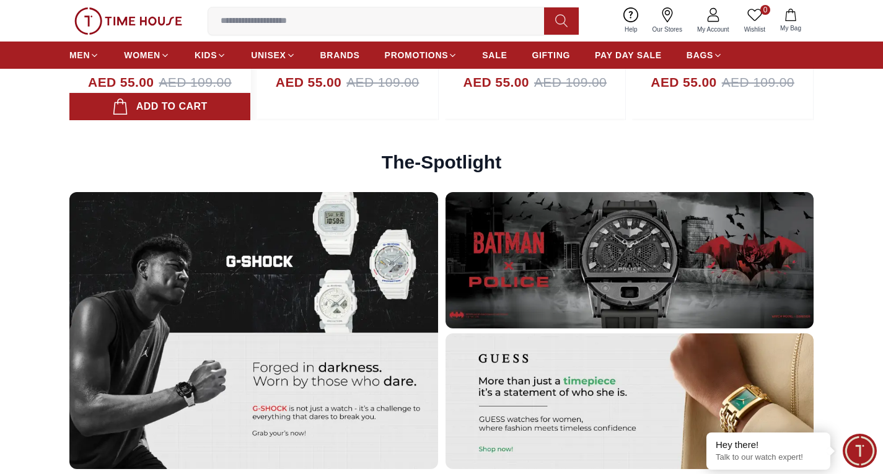
scroll to position [3099, 0]
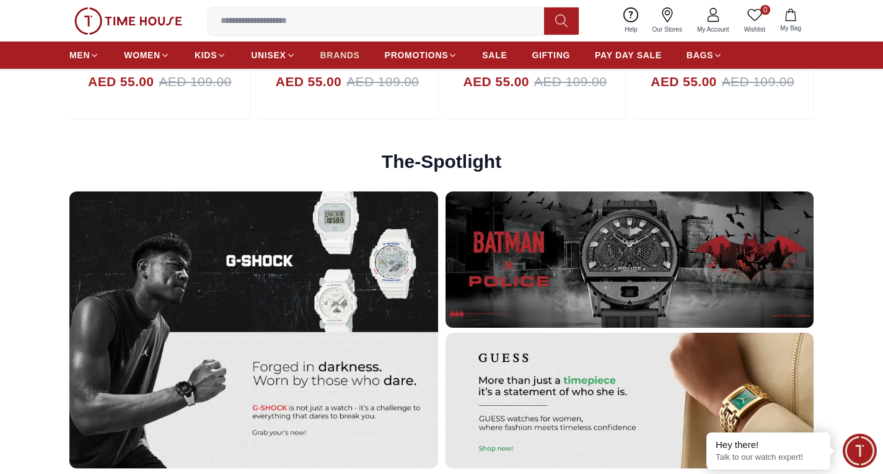
click at [351, 46] on link "BRANDS" at bounding box center [340, 55] width 40 height 22
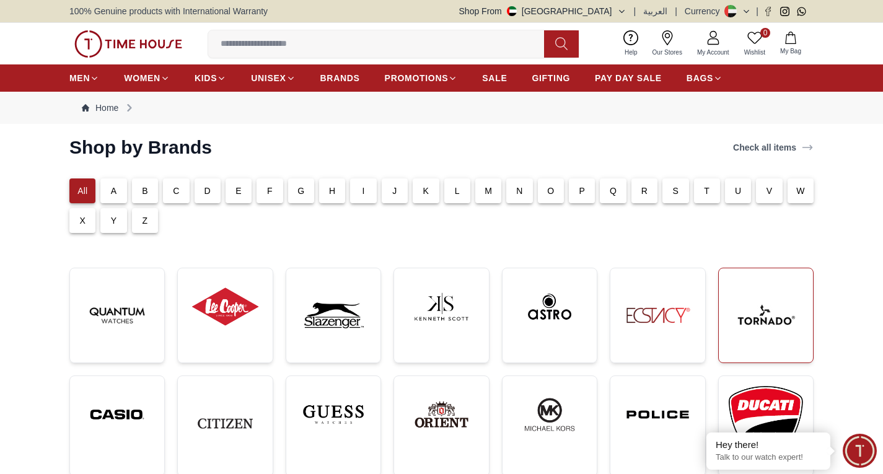
click at [788, 346] on img at bounding box center [766, 315] width 74 height 74
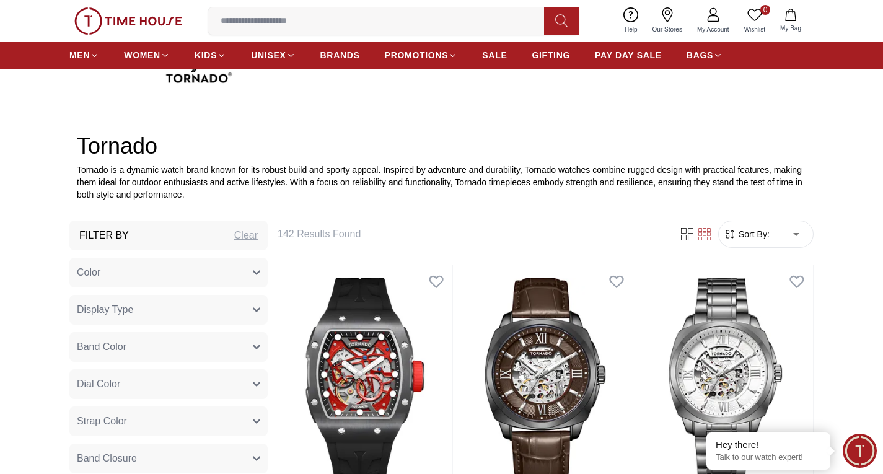
scroll to position [372, 0]
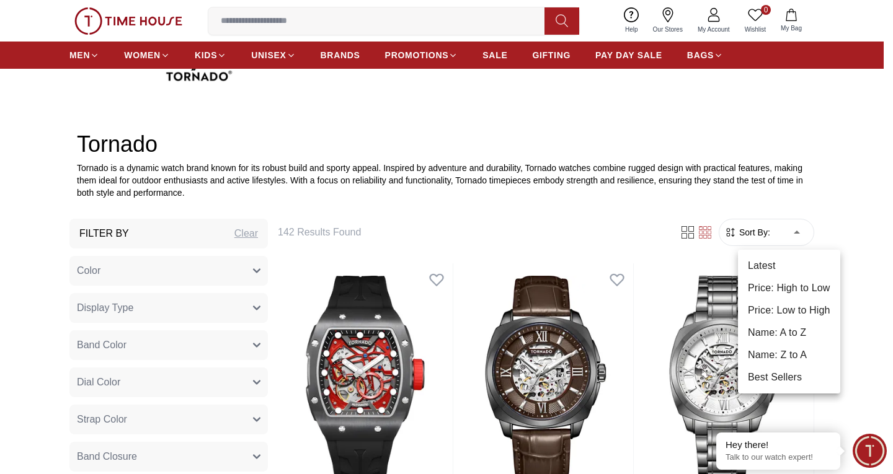
click at [774, 309] on li "Price: Low to High" at bounding box center [789, 310] width 102 height 22
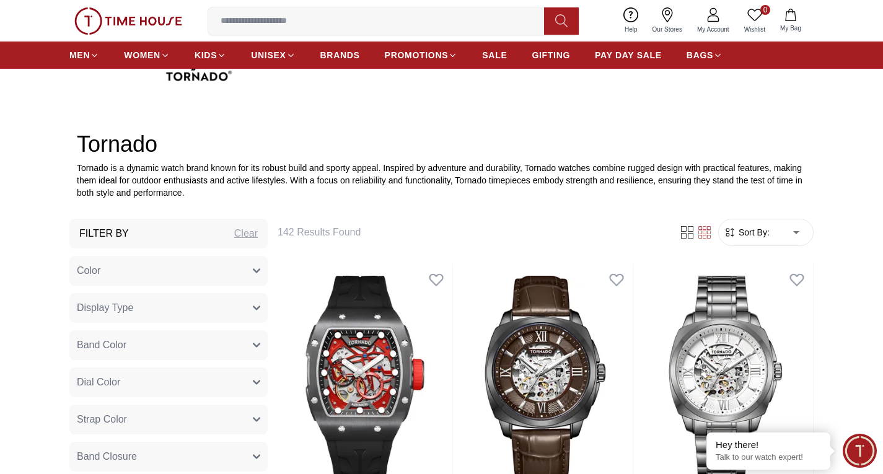
type input "*"
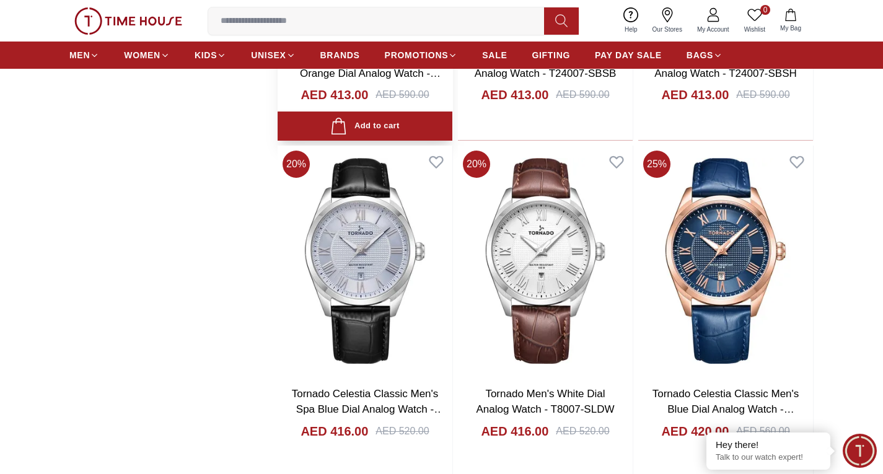
scroll to position [1921, 0]
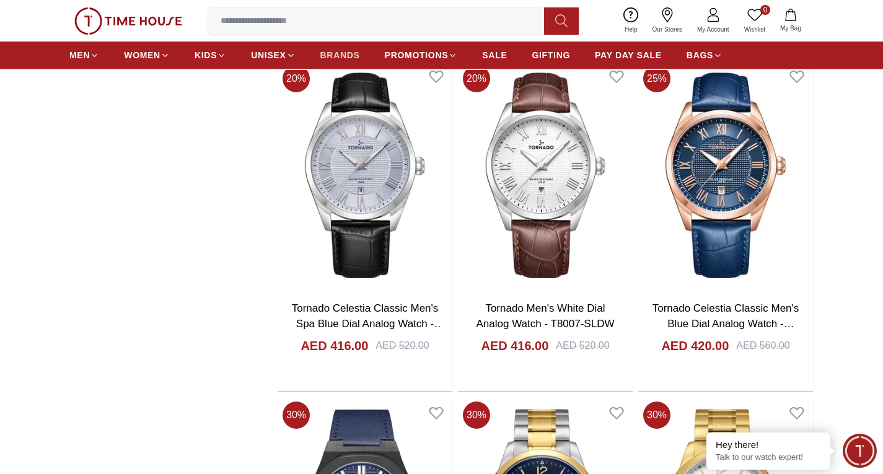
click at [336, 50] on span "BRANDS" at bounding box center [340, 55] width 40 height 12
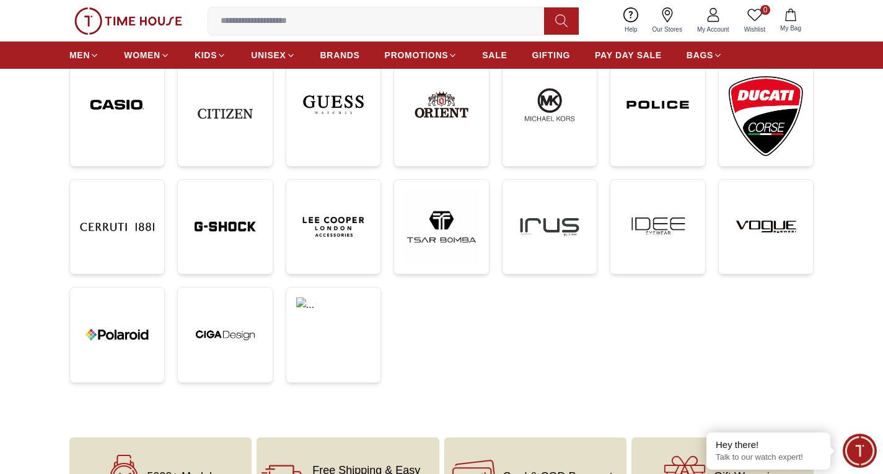
scroll to position [124, 0]
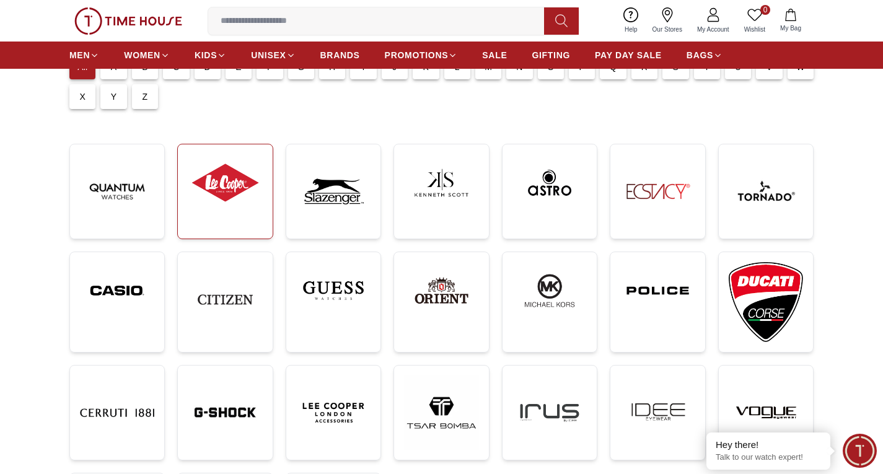
click at [243, 189] on img at bounding box center [225, 182] width 74 height 57
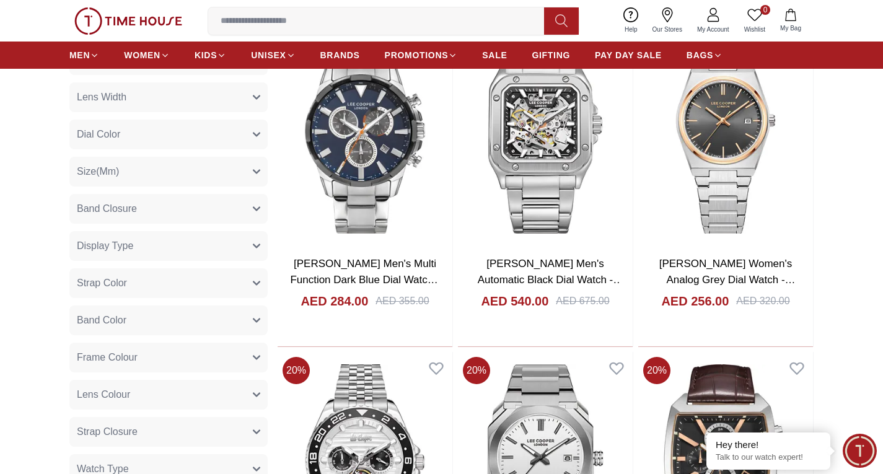
scroll to position [434, 0]
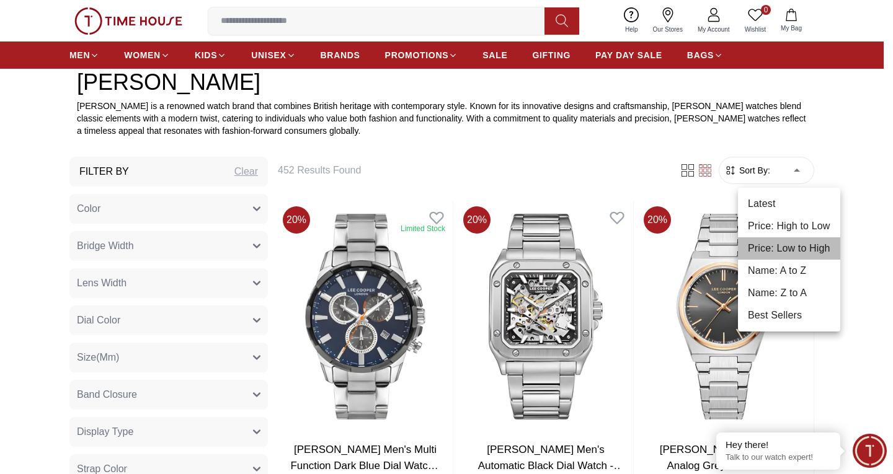
click at [758, 241] on li "Price: Low to High" at bounding box center [789, 248] width 102 height 22
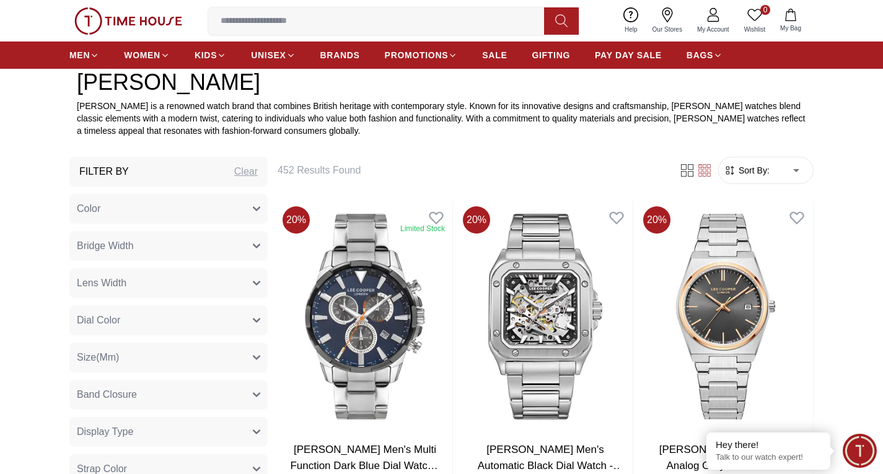
type input "*"
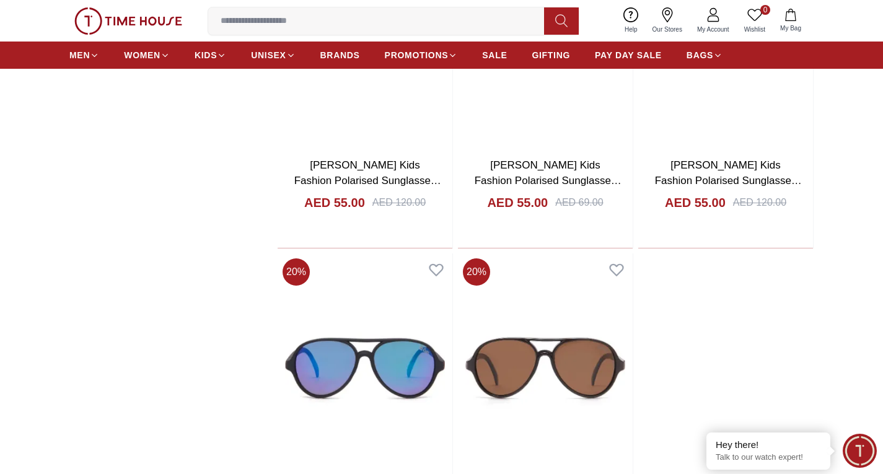
scroll to position [2231, 0]
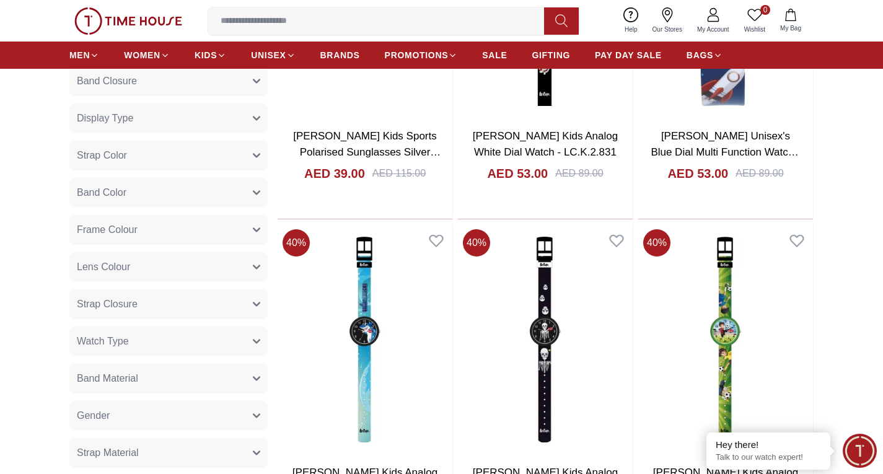
scroll to position [744, 0]
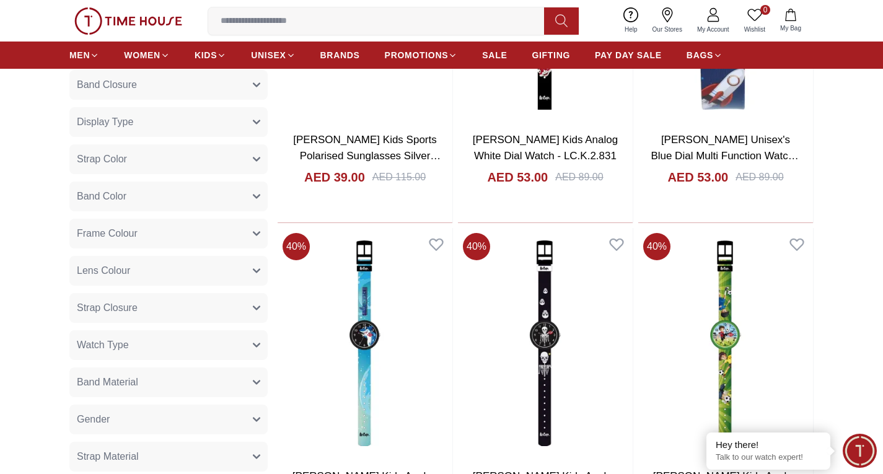
click at [235, 421] on button "Gender" at bounding box center [168, 420] width 198 height 30
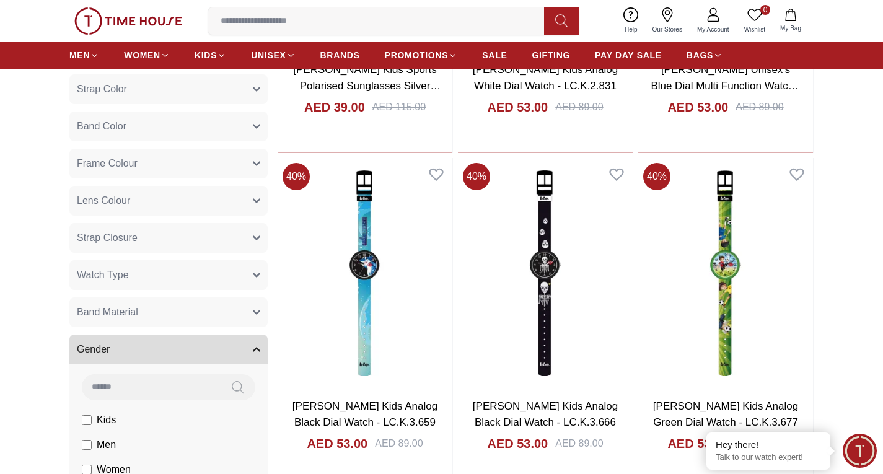
scroll to position [868, 0]
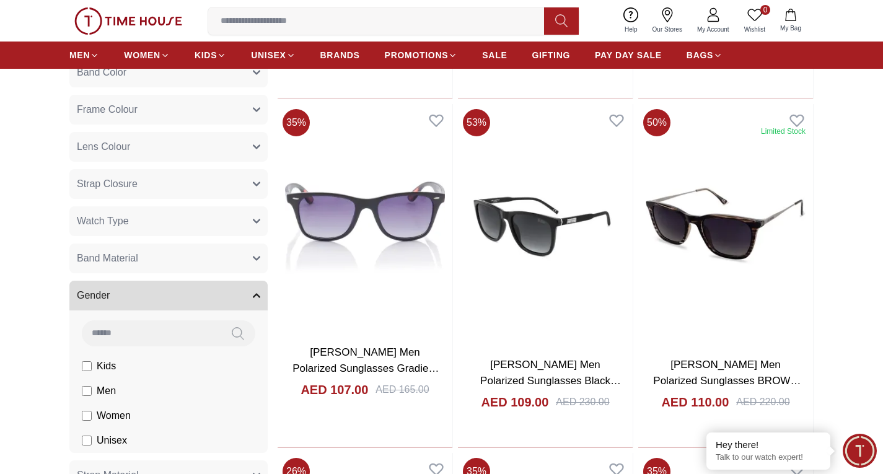
click at [220, 229] on button "Watch Type" at bounding box center [168, 221] width 198 height 30
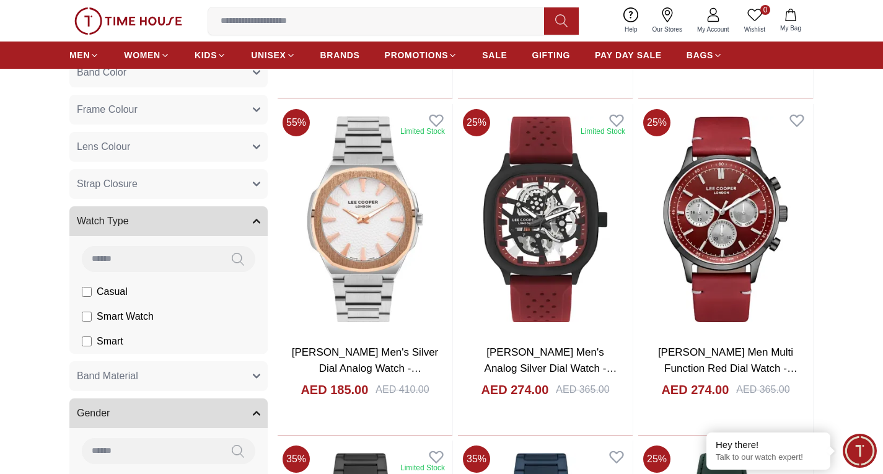
click at [0, 0] on label "Smart" at bounding box center [0, 0] width 0 height 0
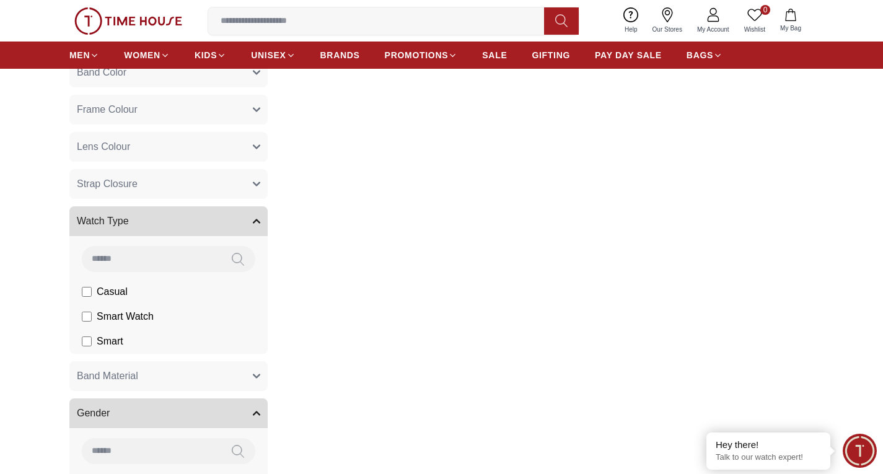
click at [0, 0] on label "Smart" at bounding box center [0, 0] width 0 height 0
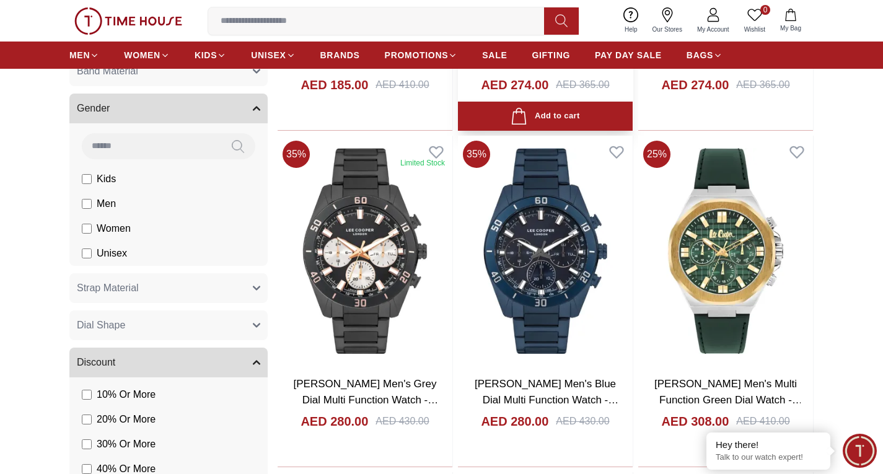
scroll to position [1178, 0]
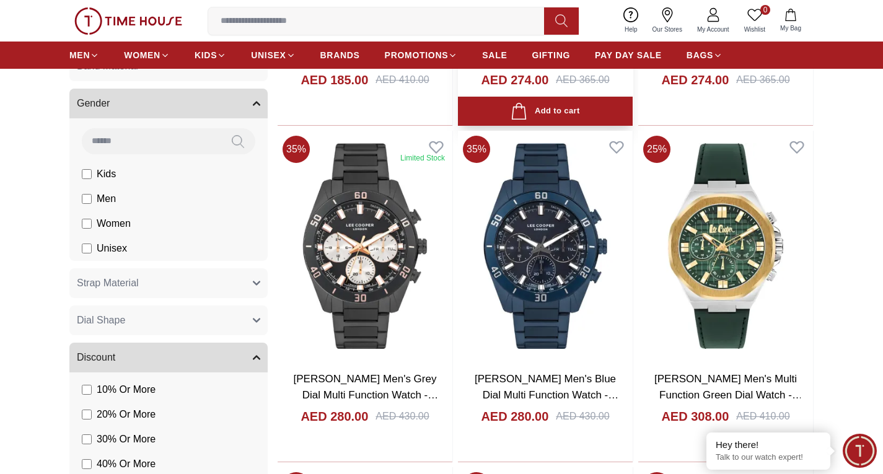
click at [557, 328] on img at bounding box center [545, 246] width 175 height 231
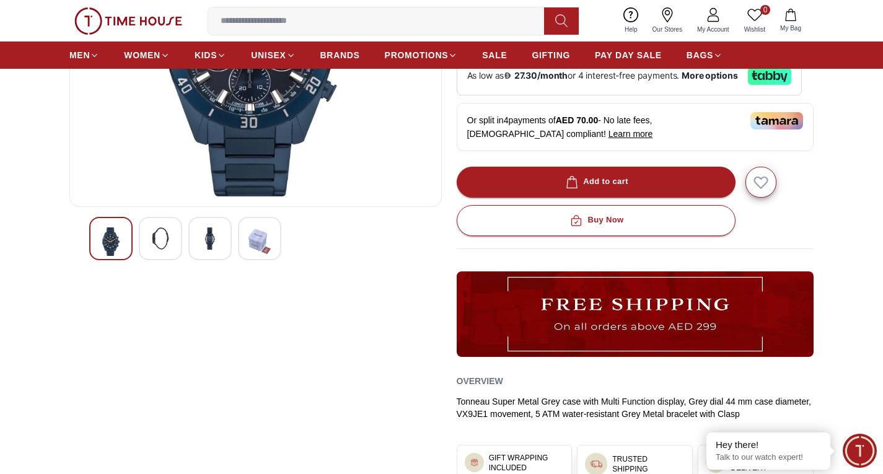
scroll to position [62, 0]
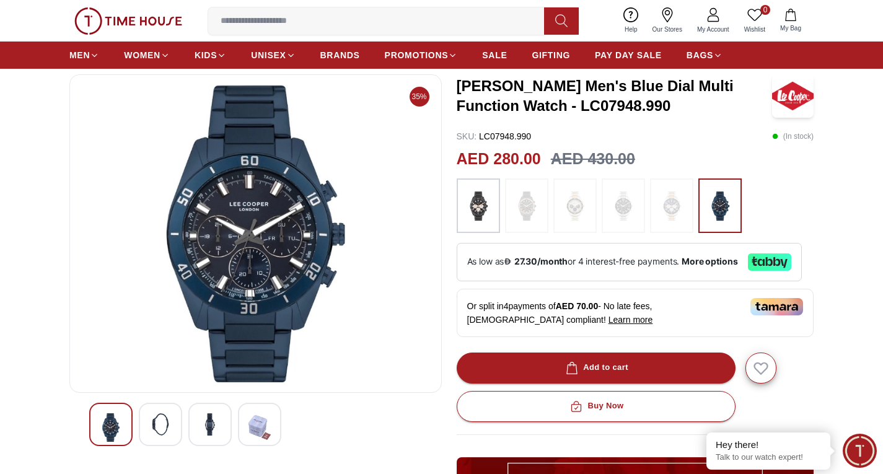
click at [159, 441] on div at bounding box center [160, 424] width 43 height 43
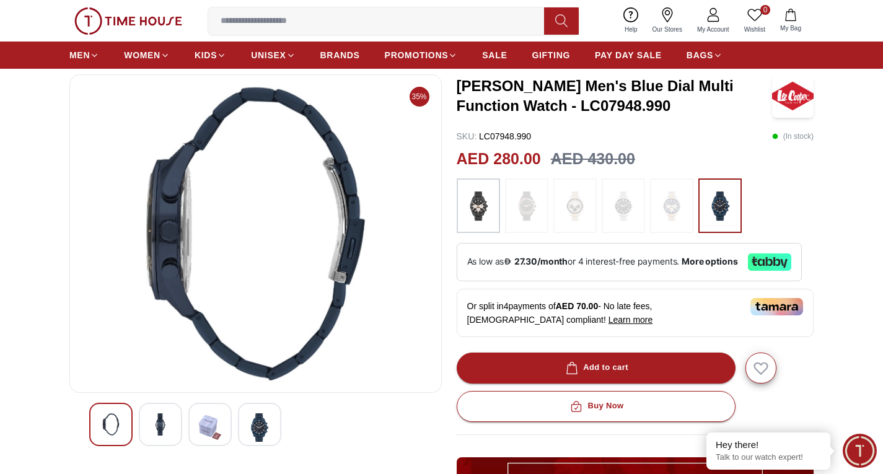
click at [188, 435] on div at bounding box center [255, 424] width 333 height 43
click at [203, 435] on img at bounding box center [210, 427] width 22 height 29
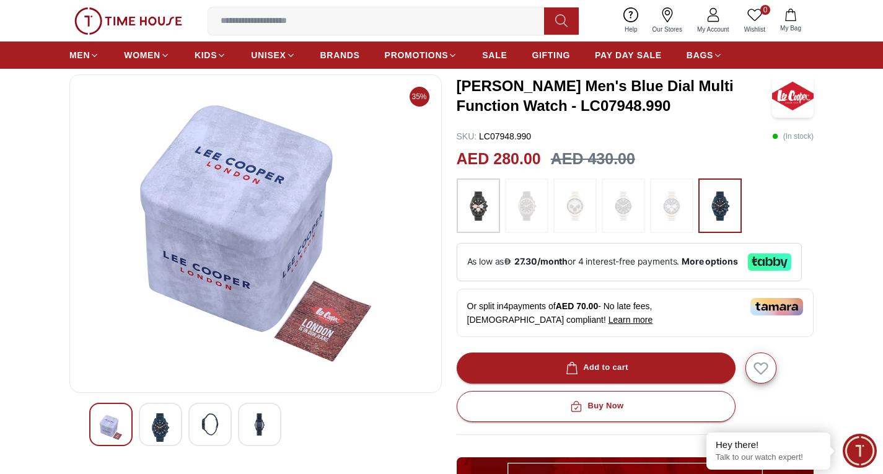
click at [254, 420] on img at bounding box center [260, 424] width 22 height 22
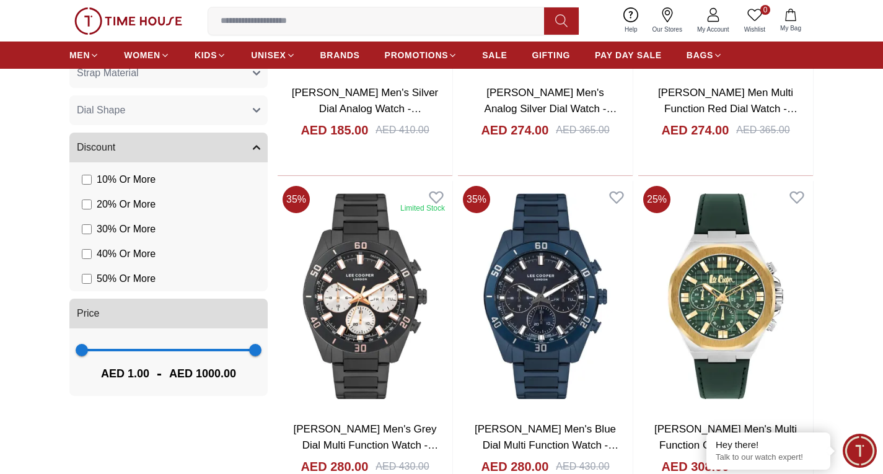
scroll to position [1054, 0]
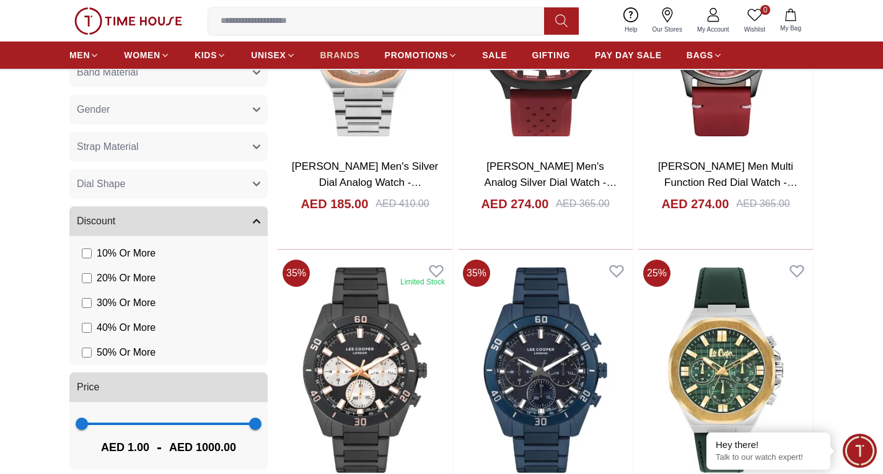
click at [342, 53] on span "BRANDS" at bounding box center [340, 55] width 40 height 12
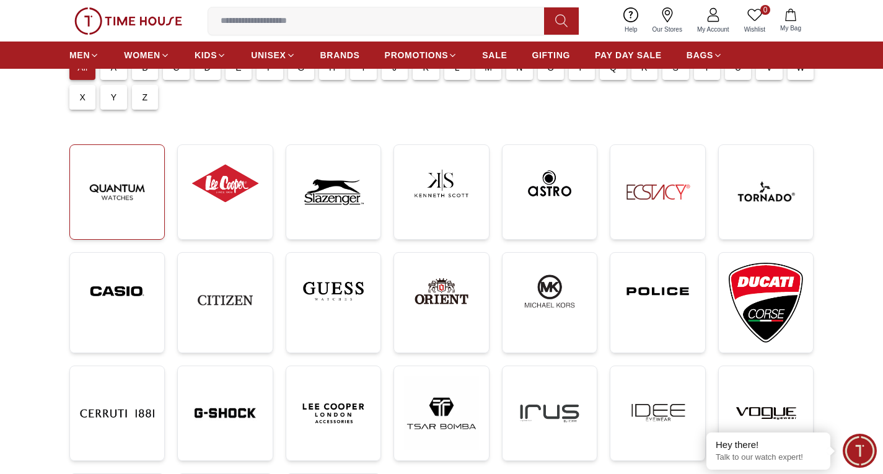
scroll to position [124, 0]
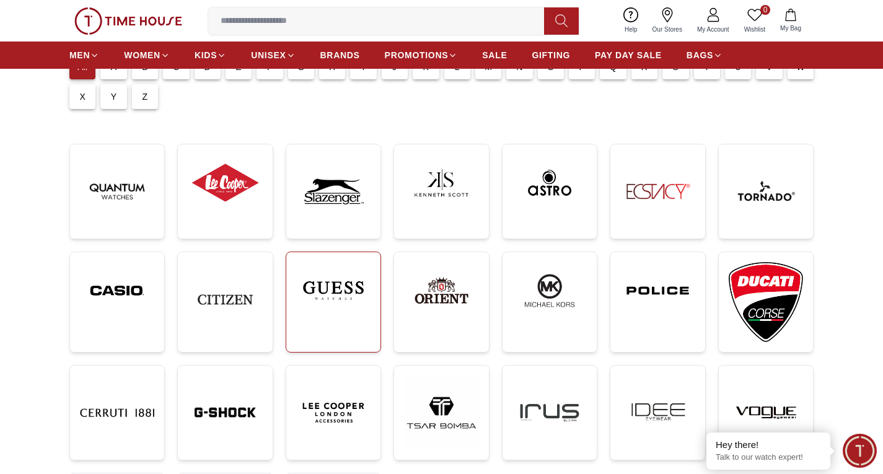
click at [318, 322] on link at bounding box center [333, 302] width 95 height 100
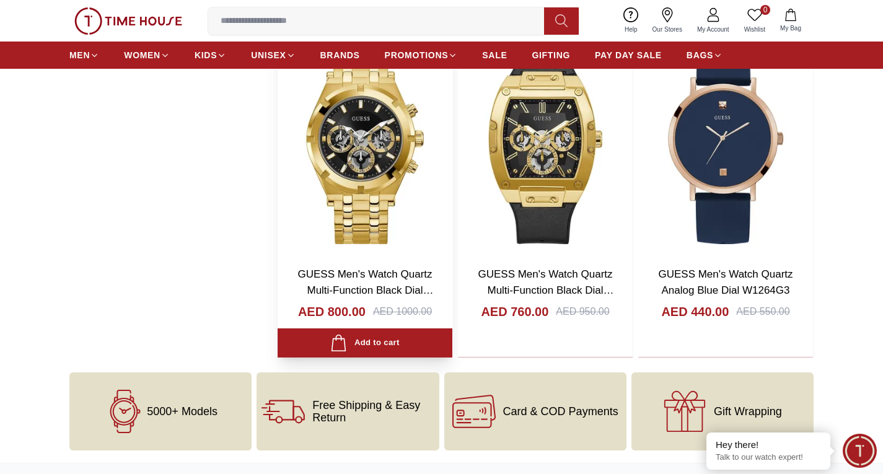
scroll to position [1612, 0]
